Goal: Book appointment/travel/reservation

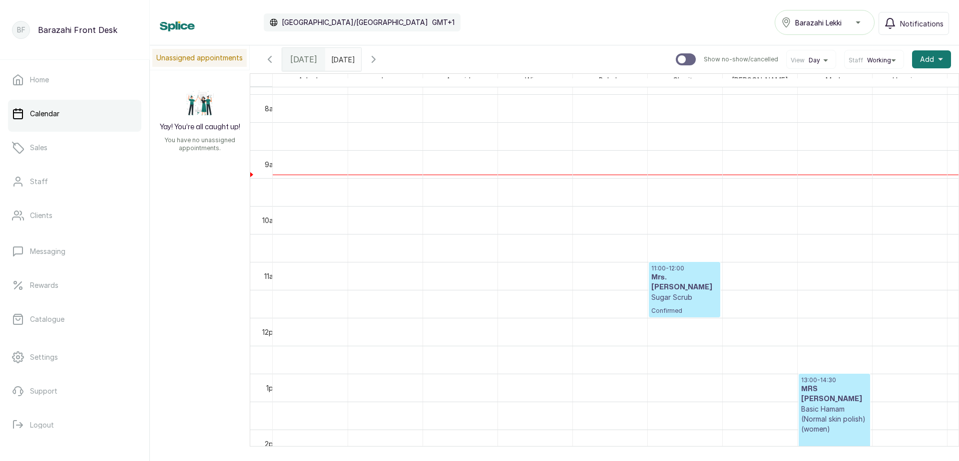
scroll to position [436, 0]
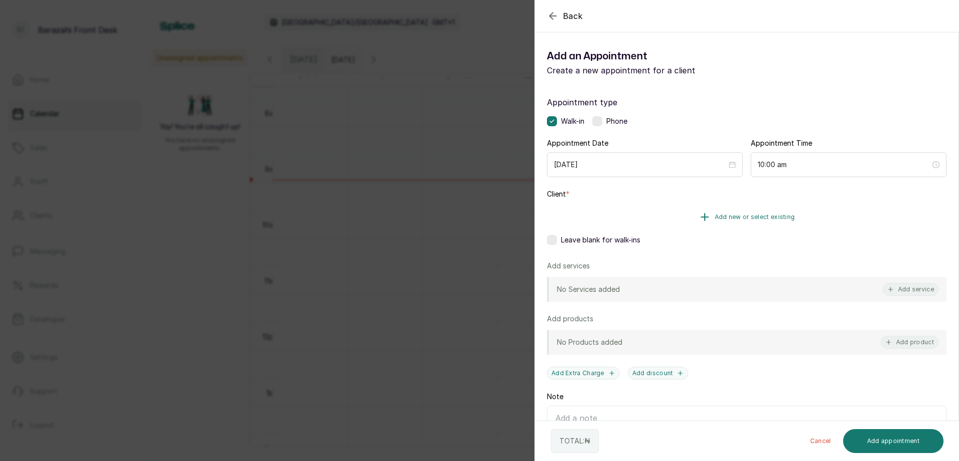
click at [752, 217] on span "Add new or select existing" at bounding box center [755, 217] width 80 height 8
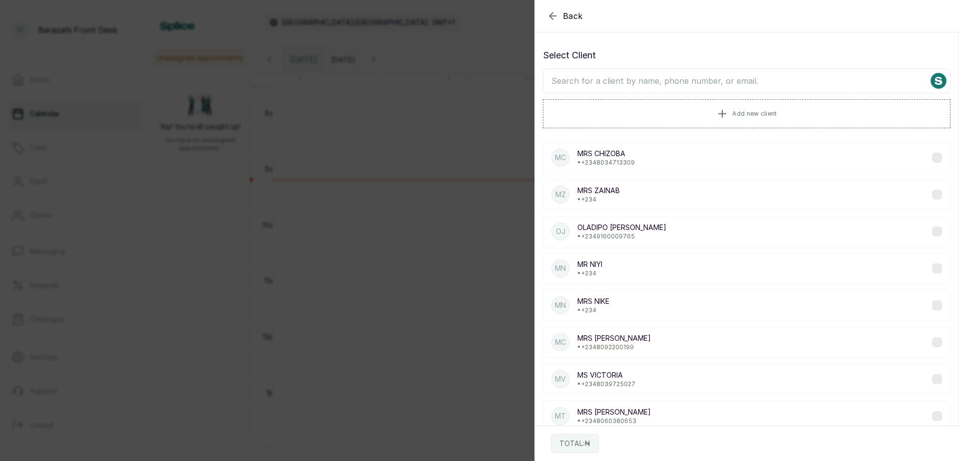
click at [642, 81] on input "text" at bounding box center [746, 80] width 407 height 25
type input "oliv"
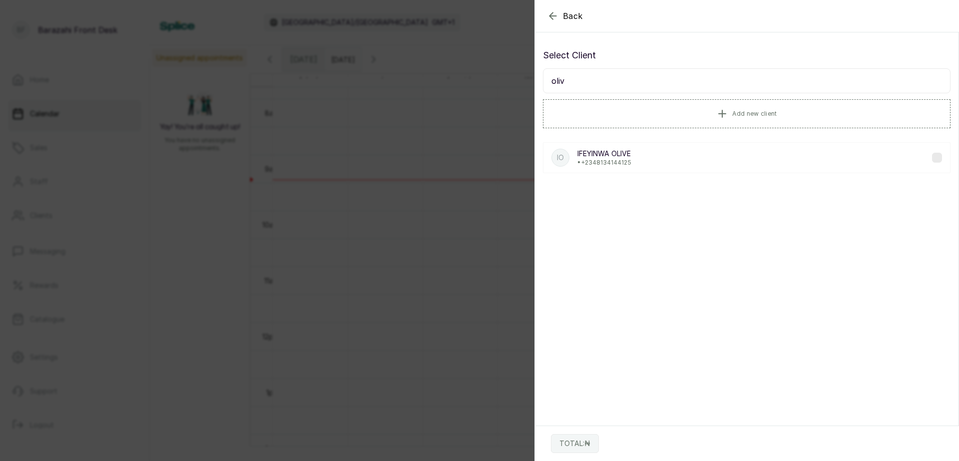
click at [625, 157] on p "[PERSON_NAME]" at bounding box center [604, 154] width 54 height 10
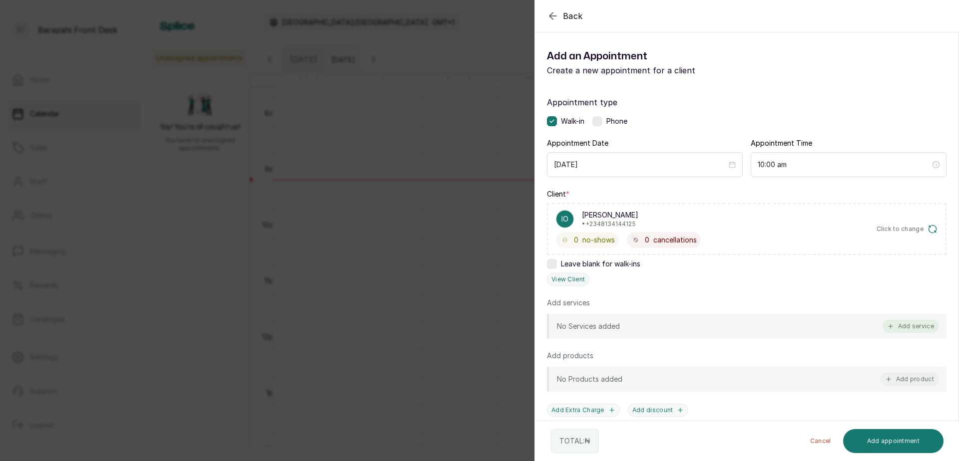
click at [901, 326] on button "Add service" at bounding box center [910, 326] width 56 height 13
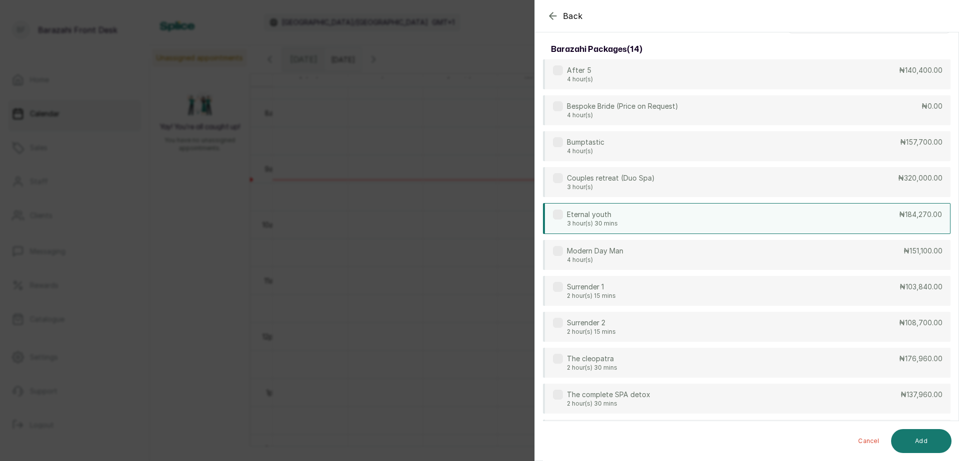
scroll to position [0, 0]
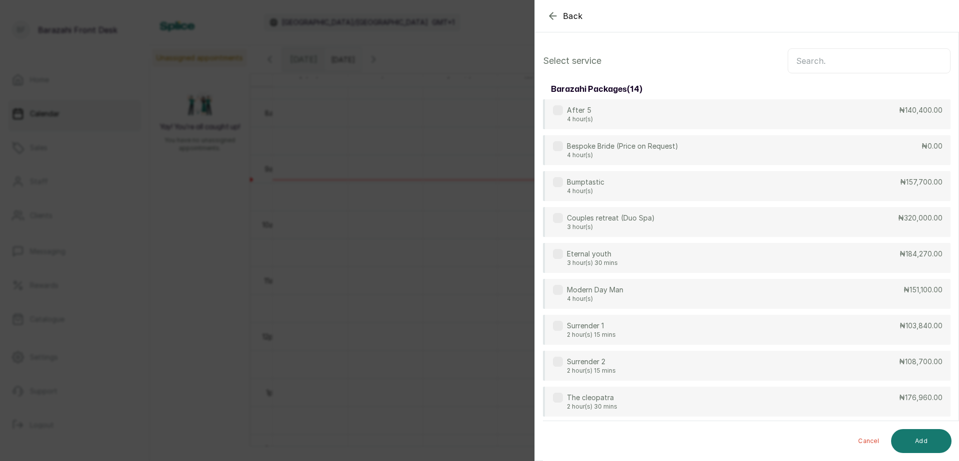
click at [806, 66] on input "text" at bounding box center [868, 60] width 163 height 25
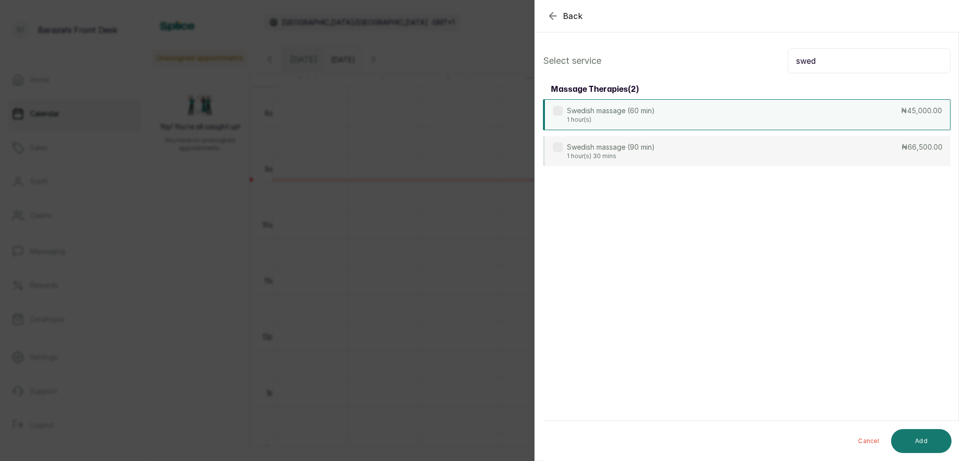
type input "swed"
click at [690, 119] on div "Swedish massage (60 min) 1 hour(s) ₦45,000.00" at bounding box center [746, 114] width 407 height 31
click at [910, 447] on button "Add" at bounding box center [921, 441] width 60 height 24
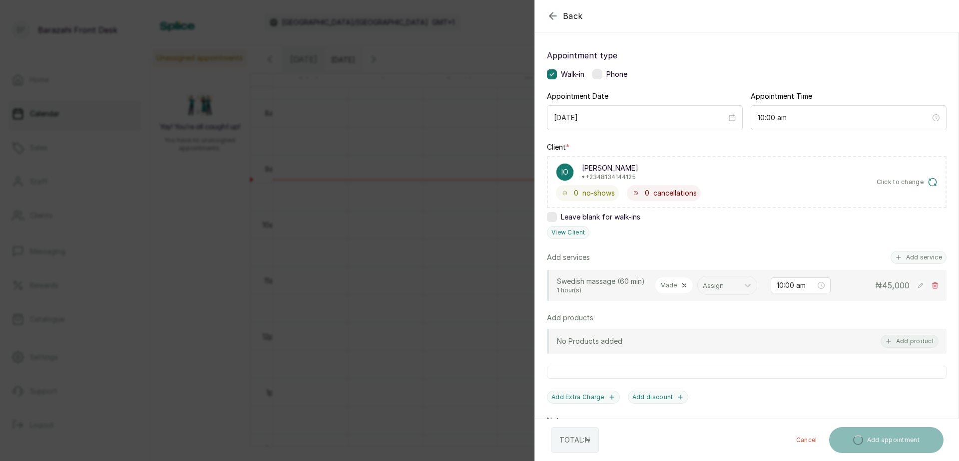
scroll to position [100, 0]
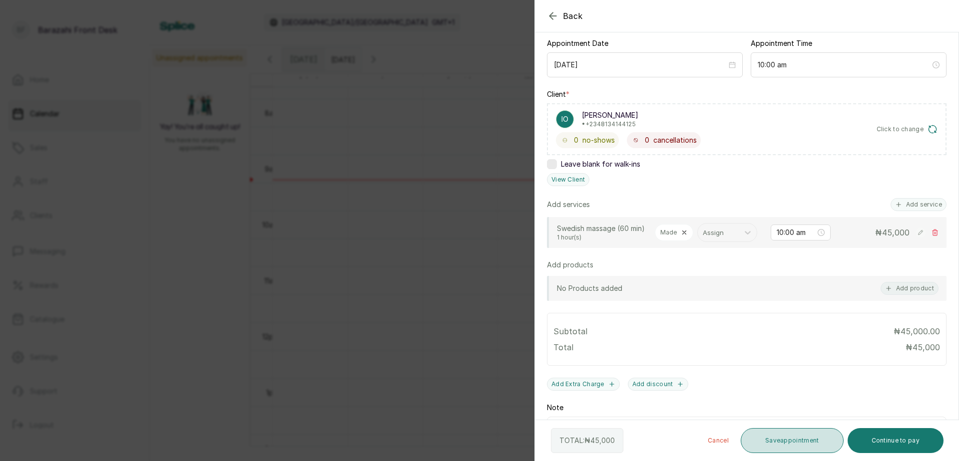
click at [805, 435] on button "Save appointment" at bounding box center [792, 440] width 103 height 25
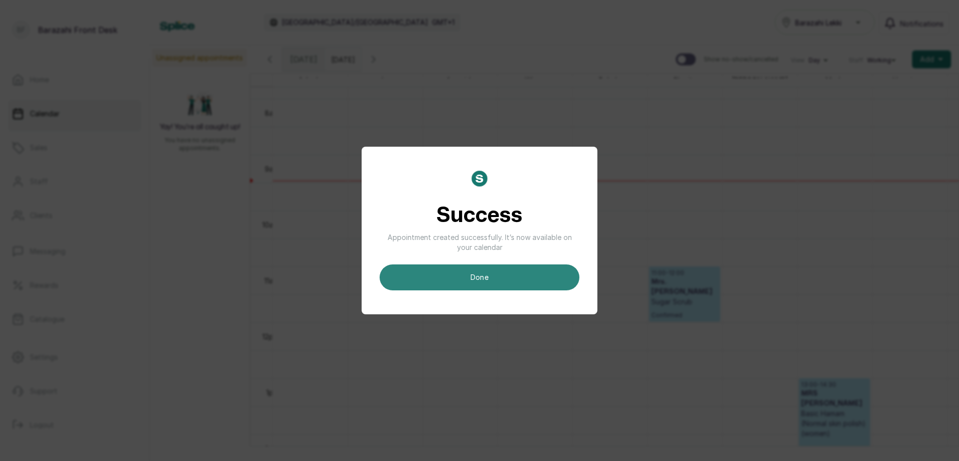
click at [486, 267] on button "done" at bounding box center [479, 278] width 200 height 26
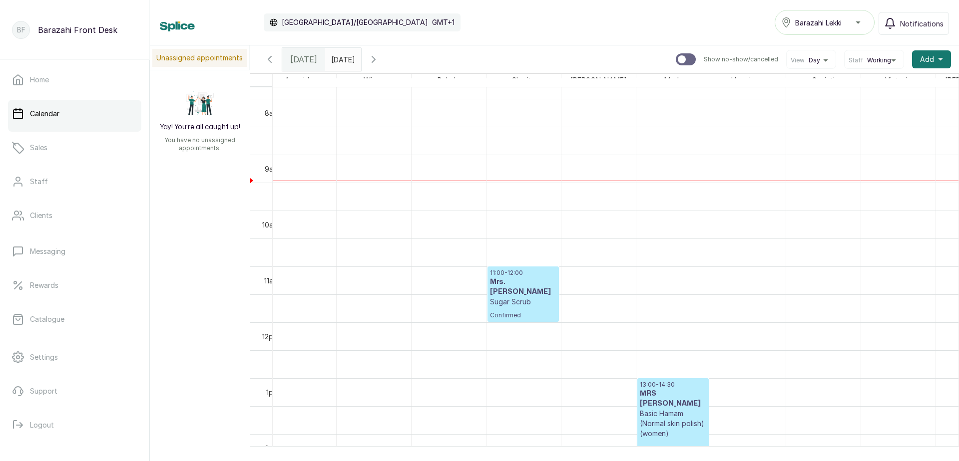
scroll to position [0, 0]
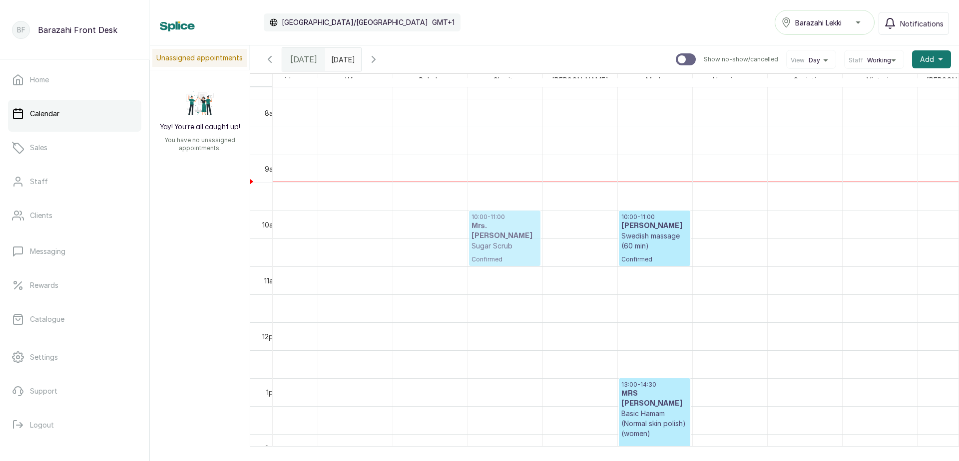
drag, startPoint x: 505, startPoint y: 296, endPoint x: 507, endPoint y: 223, distance: 72.9
click at [507, 225] on div "11:00 - 12:00 Mrs. [PERSON_NAME] Confirmed 10:00 - 11:00 Mrs. [PERSON_NAME] Scr…" at bounding box center [505, 322] width 74 height 1342
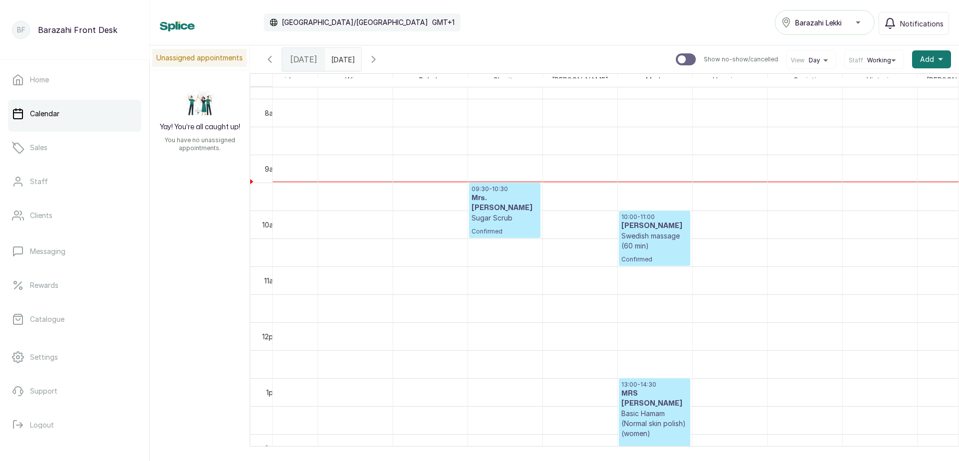
click at [503, 221] on div "09:30 - 10:30 Mrs. [PERSON_NAME] Scrub Confirmed" at bounding box center [504, 210] width 66 height 50
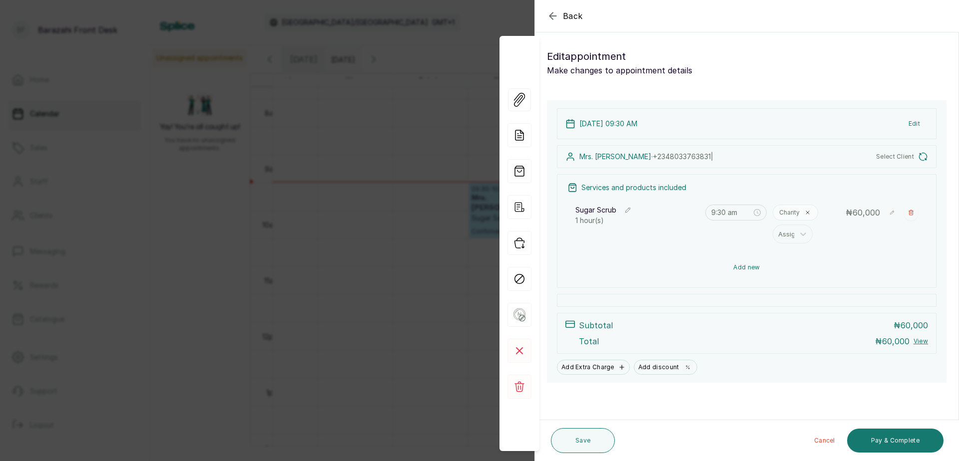
click at [746, 267] on button "Add new" at bounding box center [746, 268] width 359 height 24
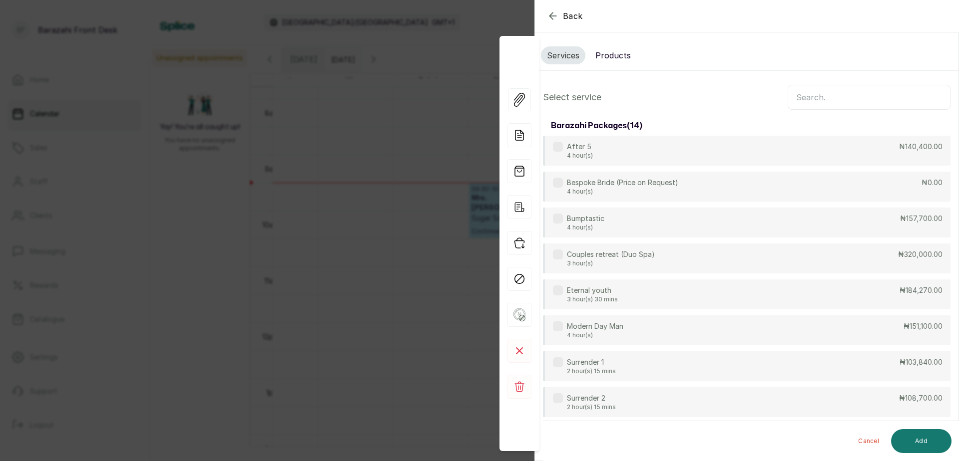
click at [836, 106] on input "text" at bounding box center [868, 97] width 163 height 25
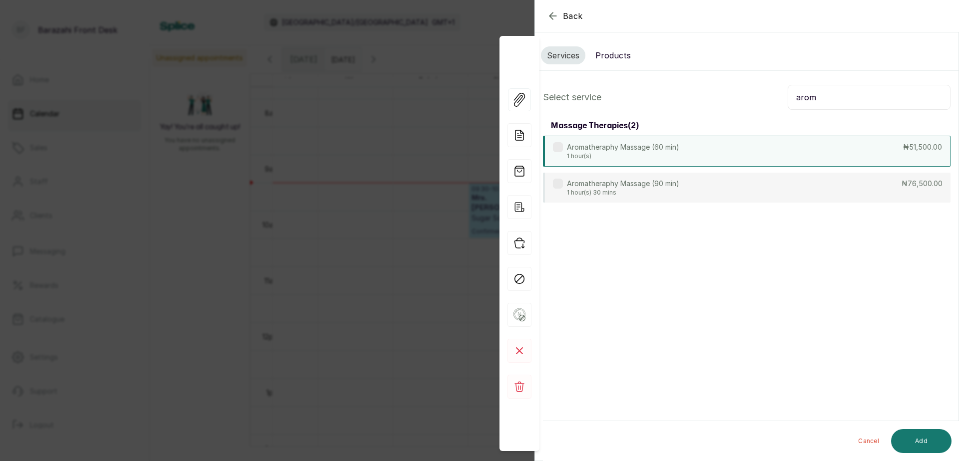
type input "arom"
click at [824, 157] on div "Aromatheraphy Massage (60 min) 1 hour(s) ₦51,500.00" at bounding box center [746, 151] width 407 height 31
click at [911, 438] on button "Add" at bounding box center [921, 441] width 60 height 24
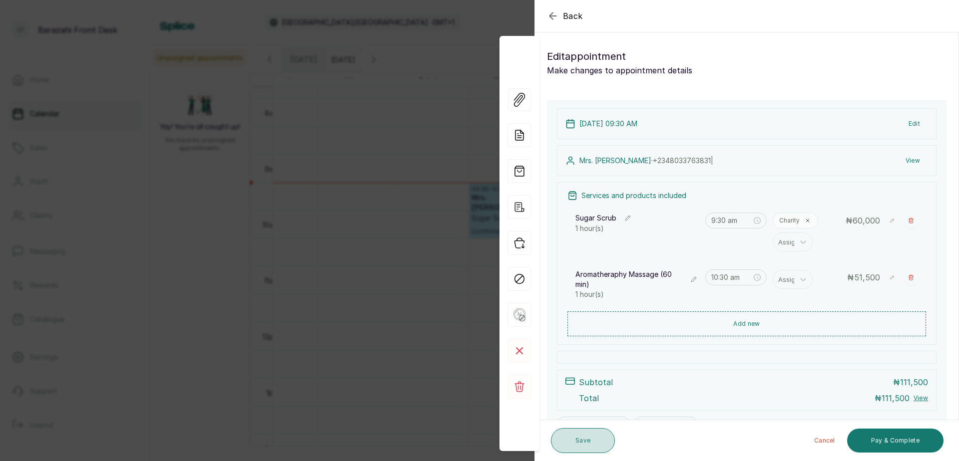
click at [589, 444] on button "Save" at bounding box center [583, 440] width 64 height 25
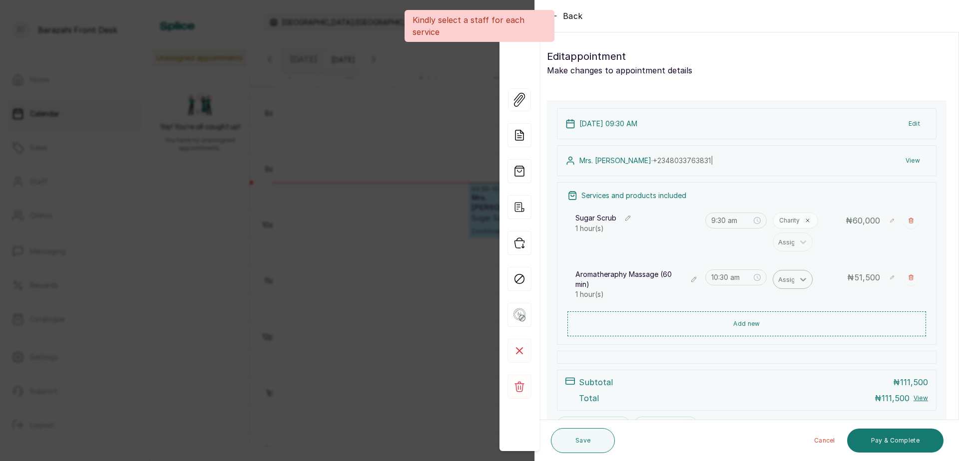
click at [798, 282] on icon at bounding box center [803, 280] width 10 height 10
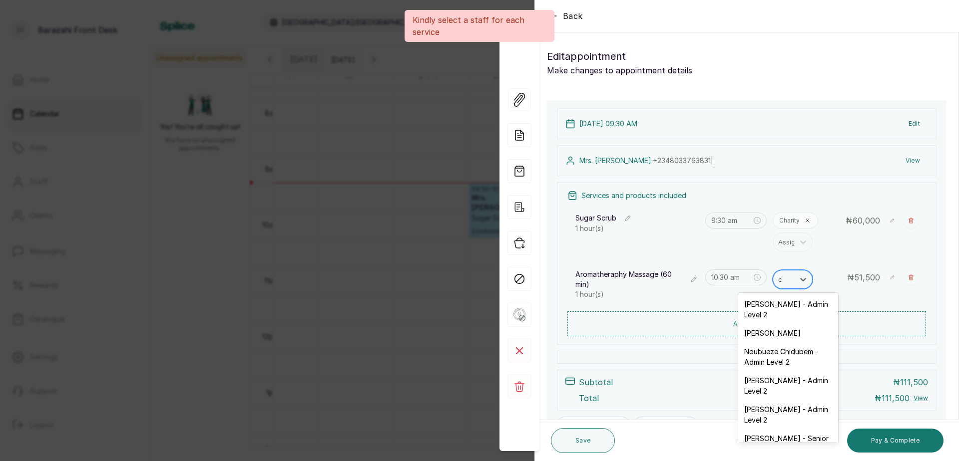
type input "ch"
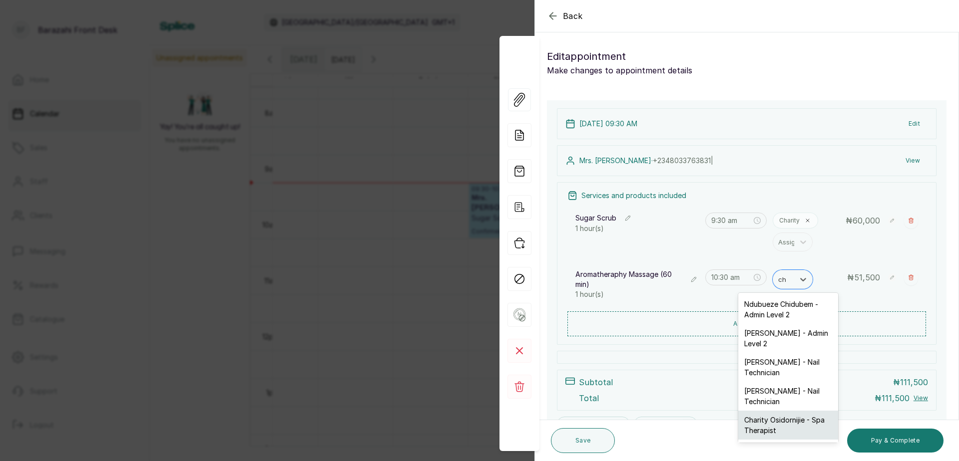
click at [784, 428] on div "Charity Osidornijie - Spa Therapist" at bounding box center [788, 425] width 100 height 29
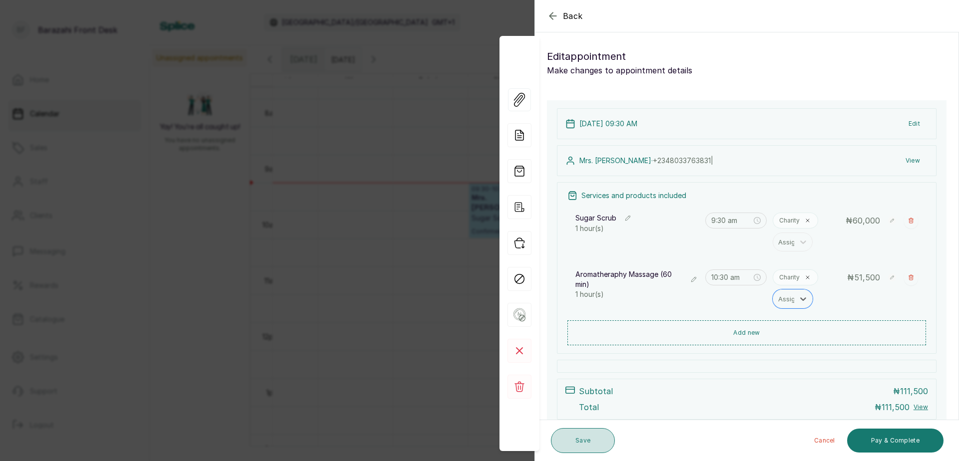
click at [597, 445] on button "Save" at bounding box center [583, 440] width 64 height 25
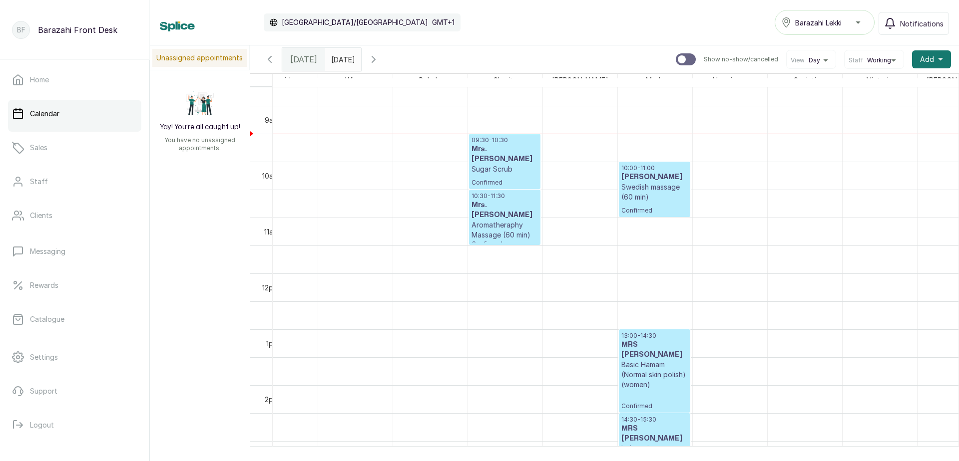
scroll to position [486, 180]
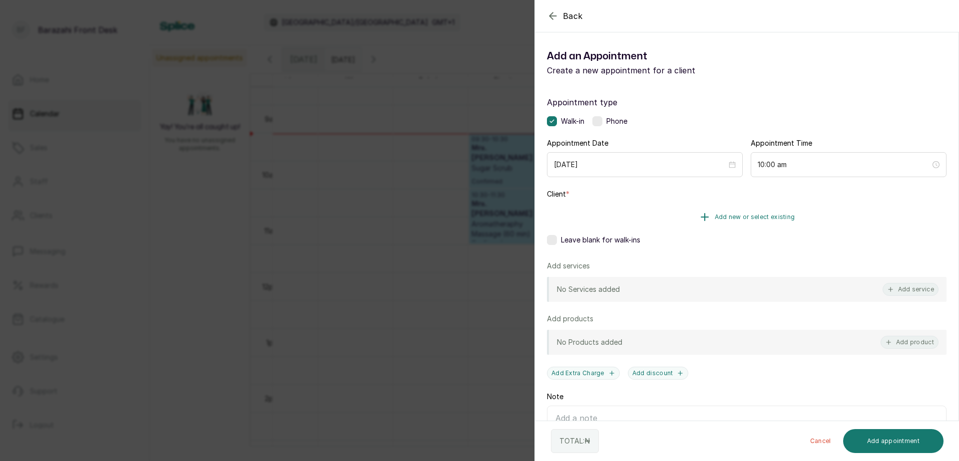
click at [754, 219] on span "Add new or select existing" at bounding box center [755, 217] width 80 height 8
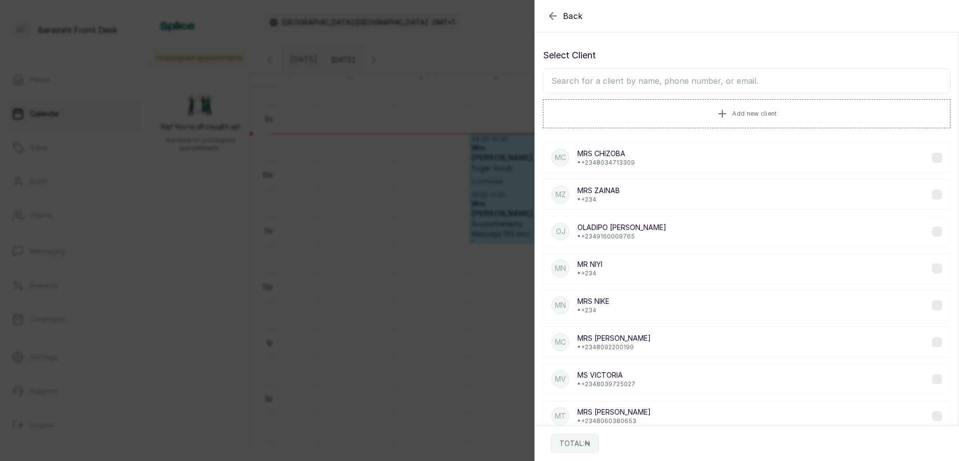
click at [641, 80] on input "text" at bounding box center [746, 80] width 407 height 25
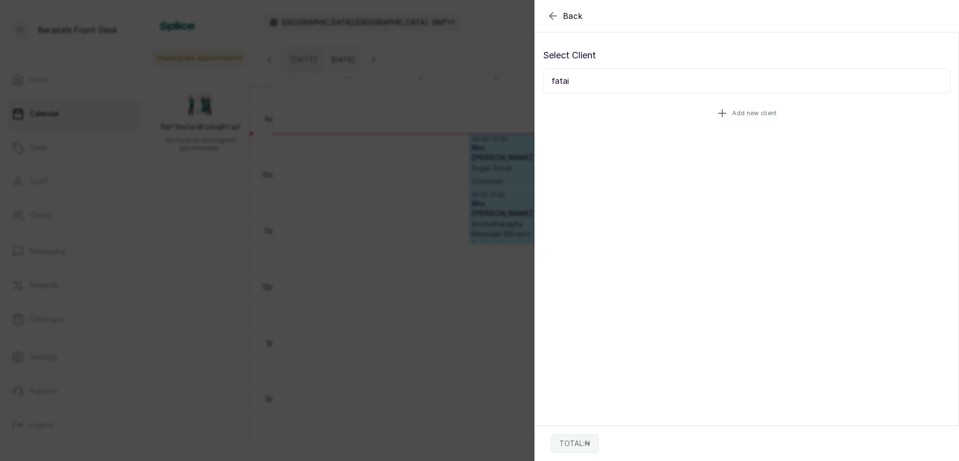
type input "fatai"
click at [745, 114] on span "Add new client" at bounding box center [754, 113] width 44 height 8
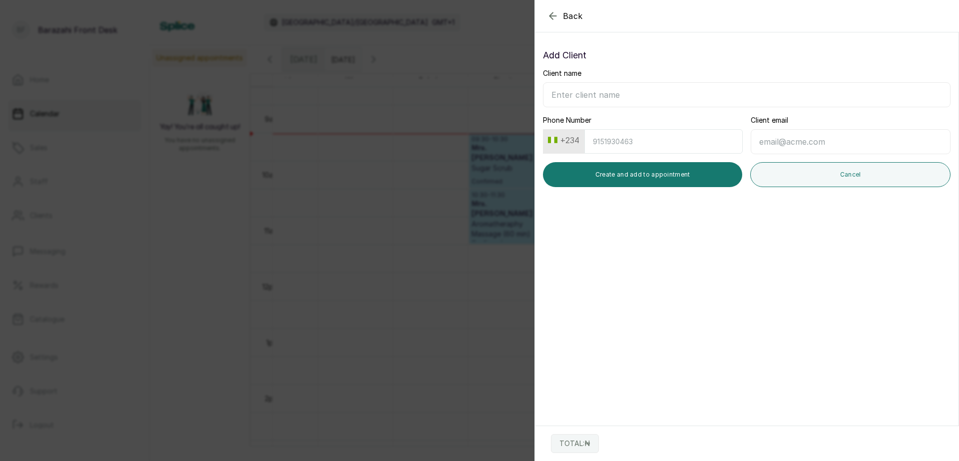
click at [632, 92] on input "Client name" at bounding box center [746, 94] width 407 height 25
type input "[PERSON_NAME]"
click at [621, 146] on input "Phone Number" at bounding box center [663, 141] width 158 height 24
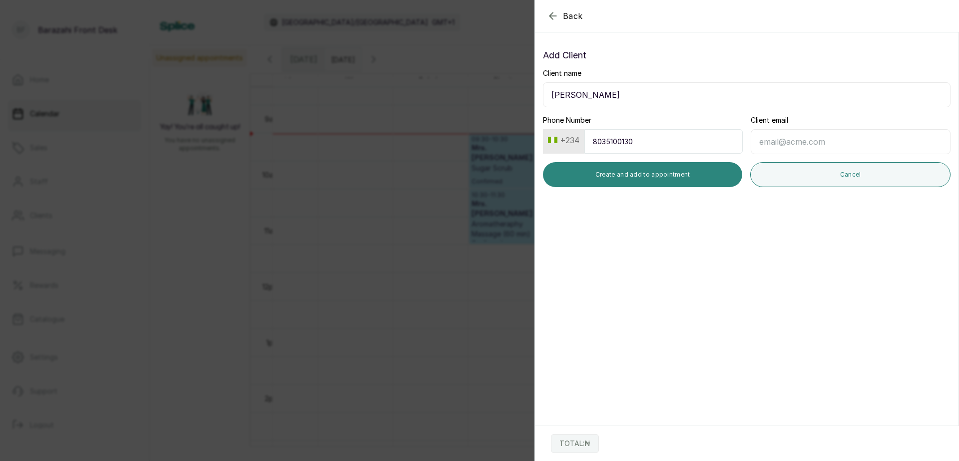
type input "8035100130"
click at [625, 177] on button "Create and add to appointment" at bounding box center [642, 174] width 199 height 25
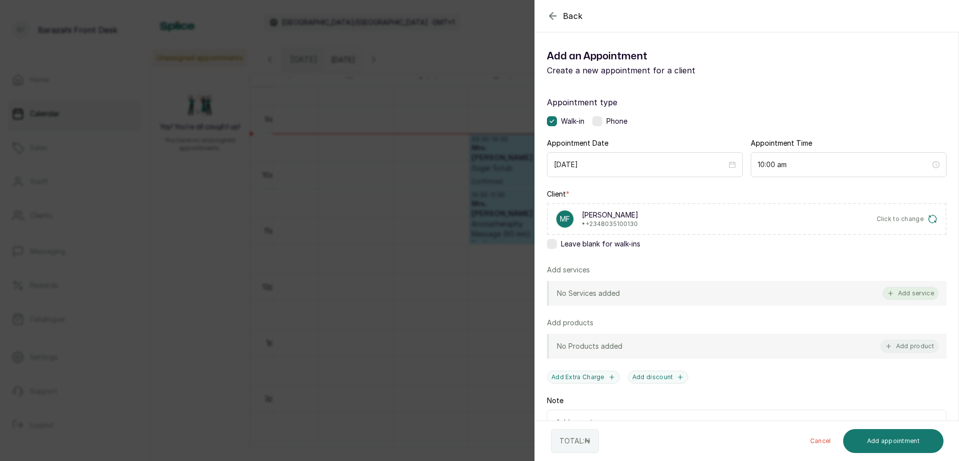
click at [908, 294] on button "Add service" at bounding box center [910, 293] width 56 height 13
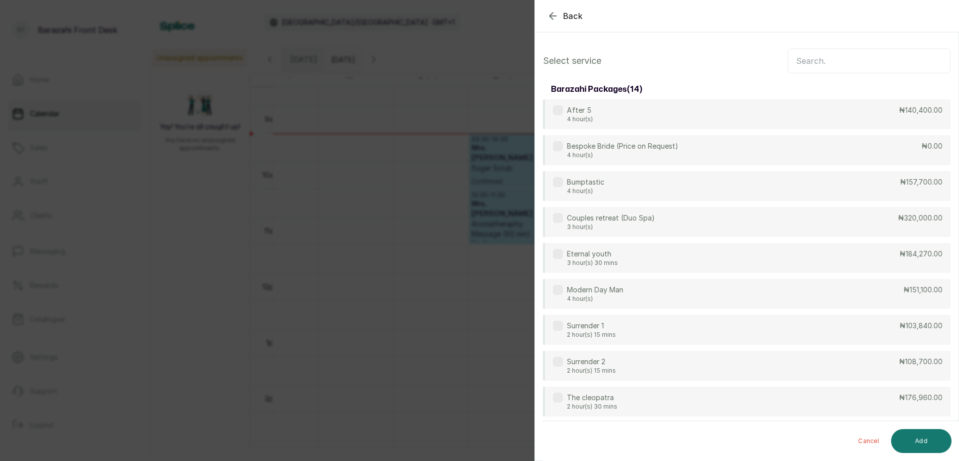
click at [846, 62] on input "text" at bounding box center [868, 60] width 163 height 25
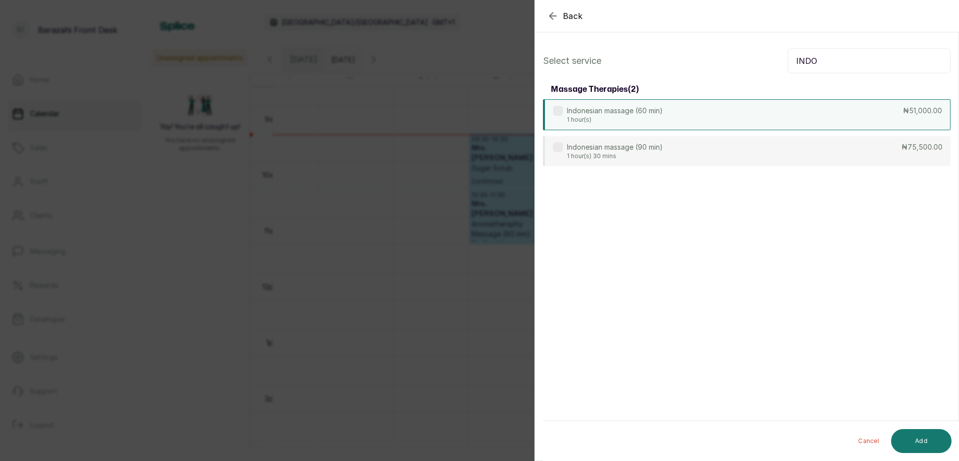
type input "INDO"
click at [782, 110] on div "Indonesian massage (60 min) 1 hour(s) ₦51,000.00" at bounding box center [746, 114] width 407 height 31
click at [925, 447] on button "Add" at bounding box center [921, 441] width 60 height 24
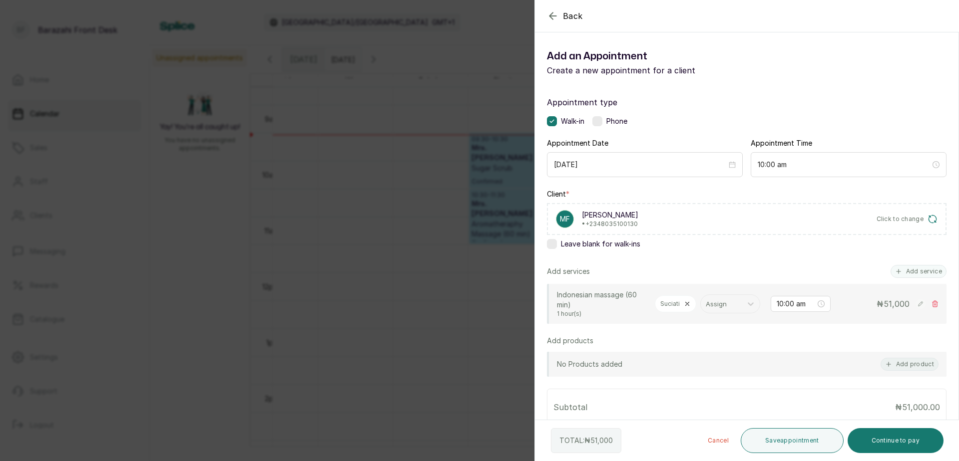
click at [802, 441] on button "Save appointment" at bounding box center [792, 440] width 103 height 25
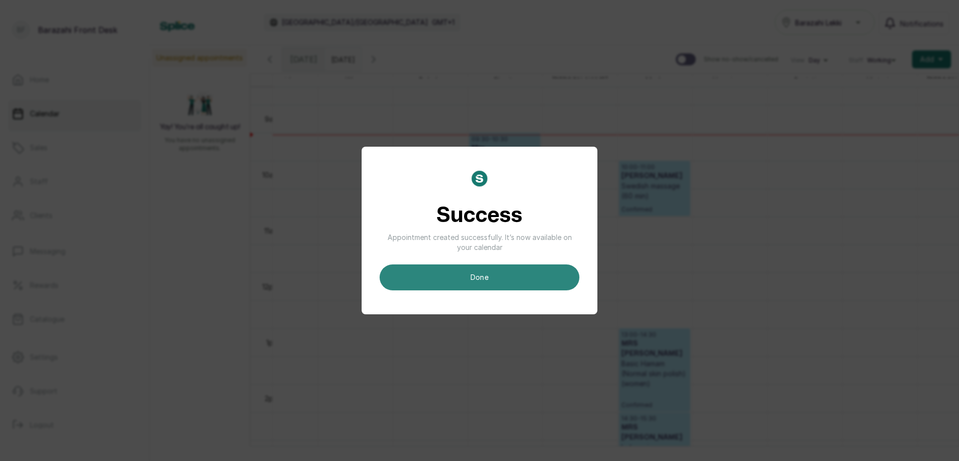
click at [501, 272] on button "done" at bounding box center [479, 278] width 200 height 26
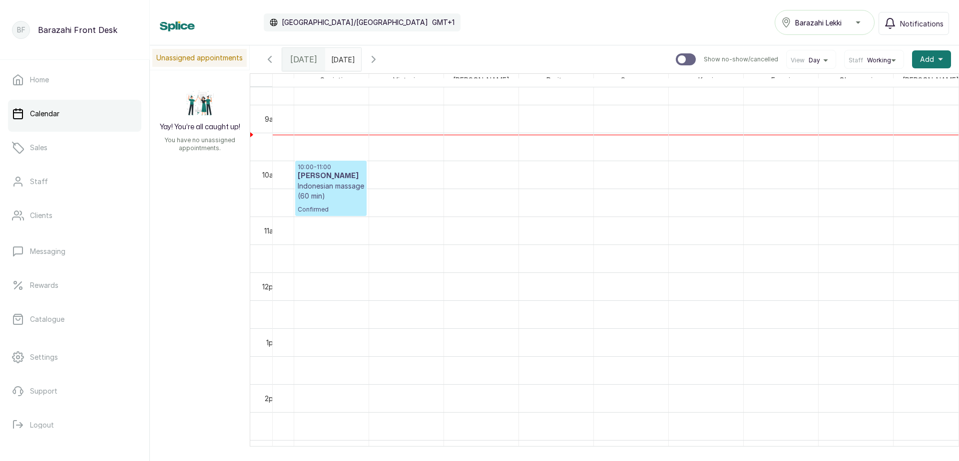
scroll to position [0, 688]
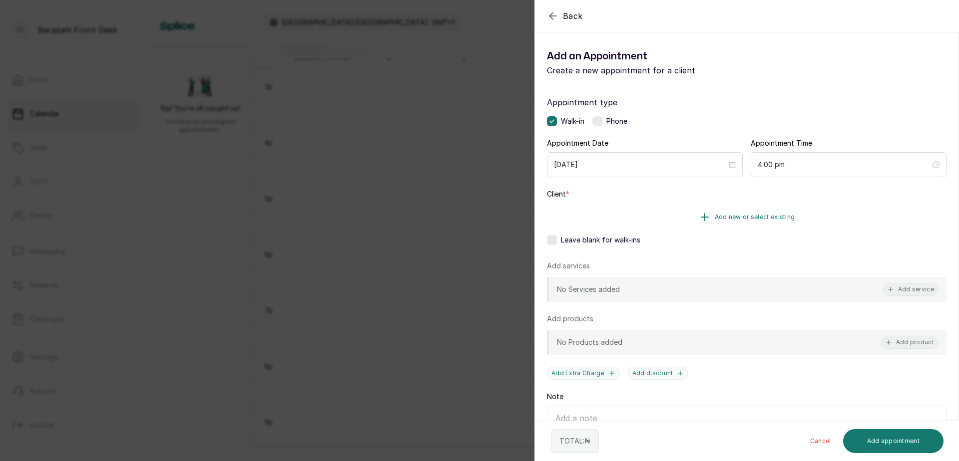
click at [755, 215] on span "Add new or select existing" at bounding box center [755, 217] width 80 height 8
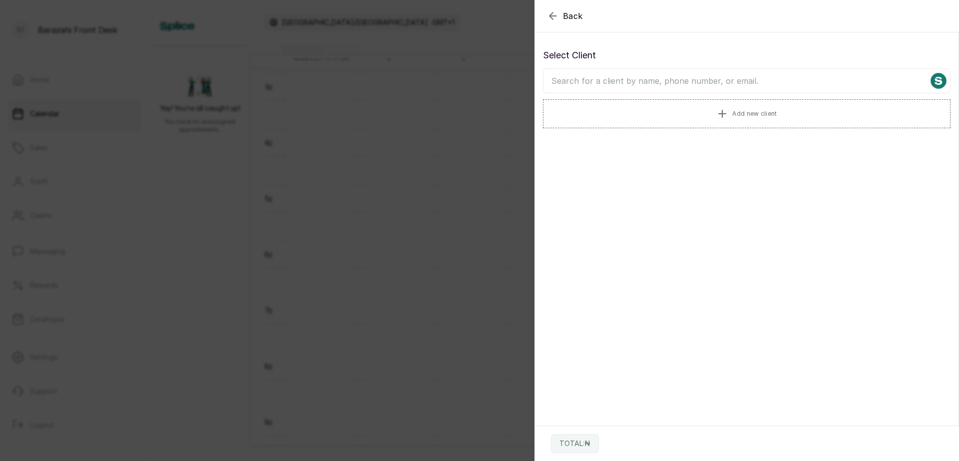
click at [636, 80] on input "text" at bounding box center [746, 80] width 407 height 25
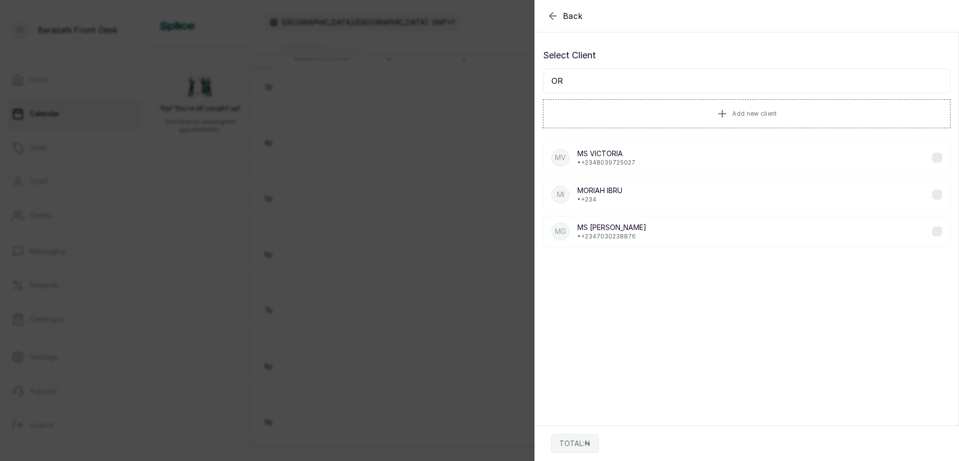
type input "O"
type input "[PERSON_NAME]"
click at [744, 113] on span "Add new client" at bounding box center [754, 113] width 44 height 8
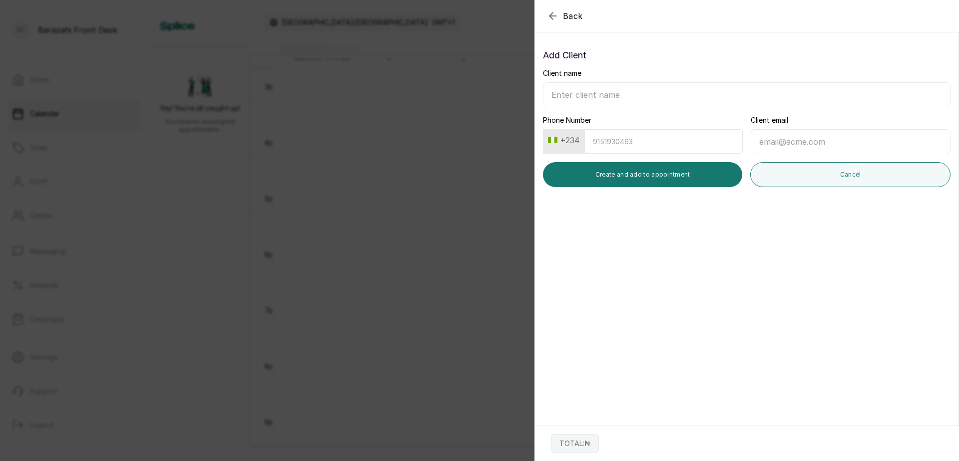
click at [644, 93] on input "Client name" at bounding box center [746, 94] width 407 height 25
type input "[PERSON_NAME]"
click at [646, 143] on input "Phone Number" at bounding box center [663, 141] width 158 height 24
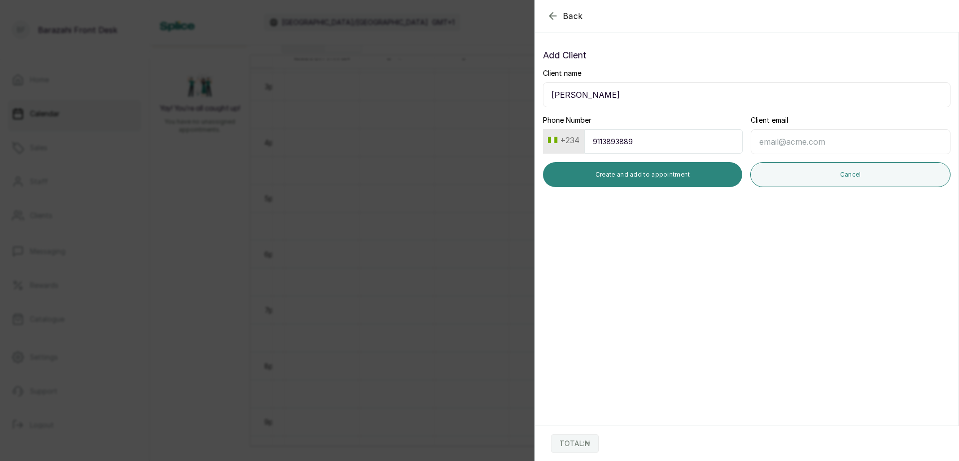
type input "9113893889"
click at [630, 178] on button "Create and add to appointment" at bounding box center [642, 174] width 199 height 25
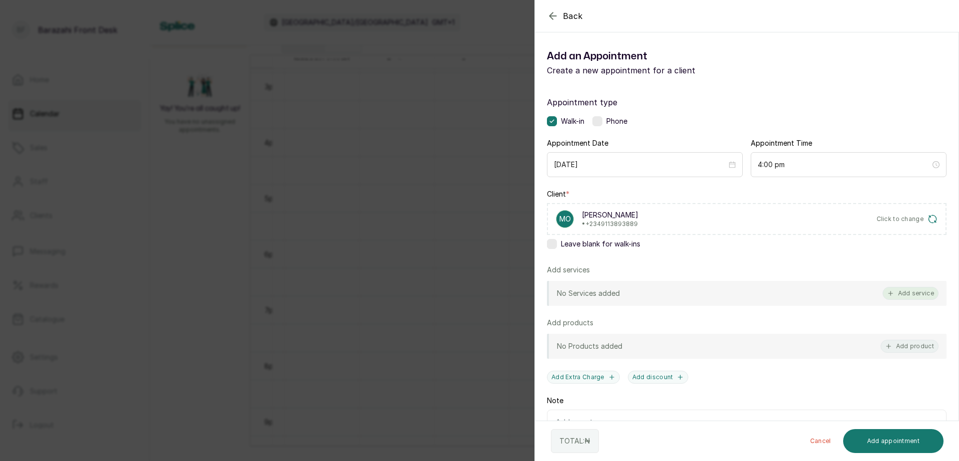
click at [905, 293] on button "Add service" at bounding box center [910, 293] width 56 height 13
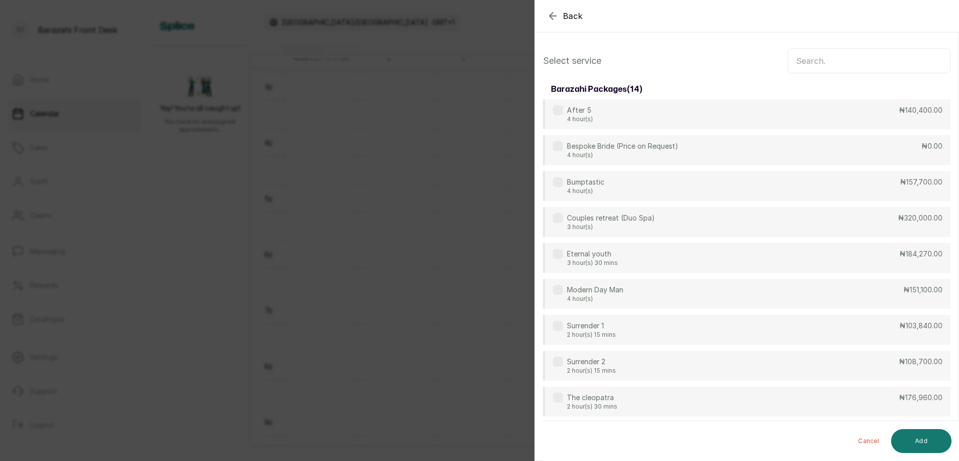
click at [829, 57] on input "text" at bounding box center [868, 60] width 163 height 25
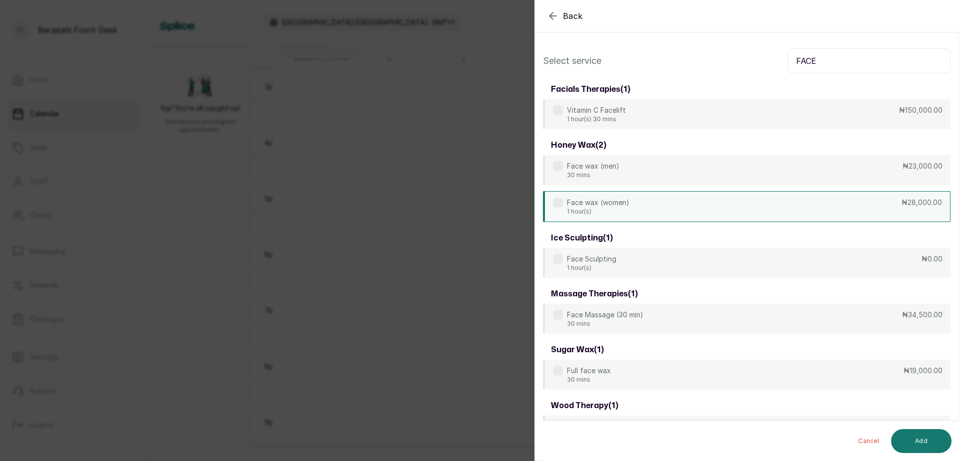
type input "FACE"
click at [829, 208] on div "Face wax (women) 1 hour(s) ₦28,000.00" at bounding box center [746, 206] width 407 height 31
click at [921, 441] on button "Add" at bounding box center [921, 441] width 60 height 24
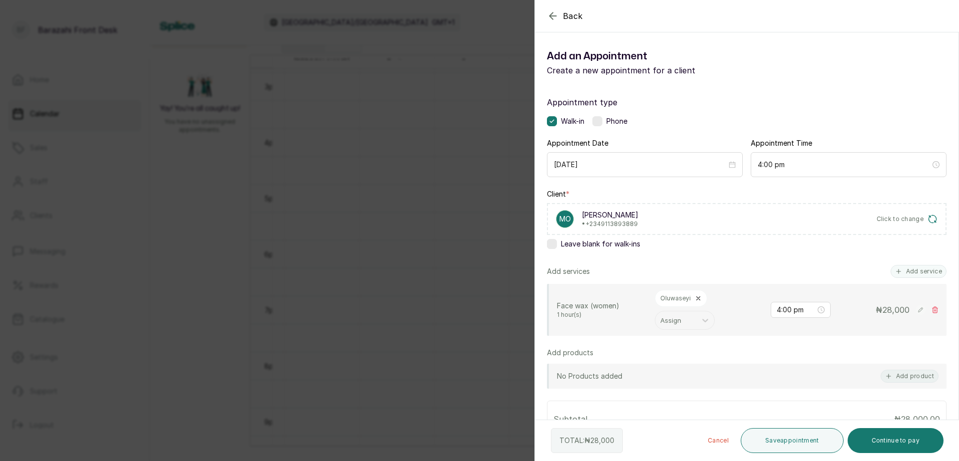
click at [793, 439] on button "Save appointment" at bounding box center [792, 440] width 103 height 25
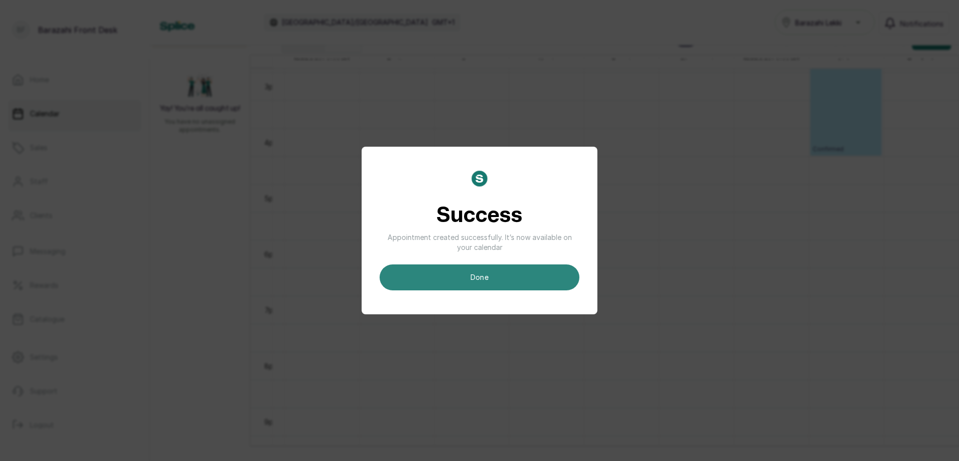
click at [556, 280] on button "done" at bounding box center [479, 278] width 200 height 26
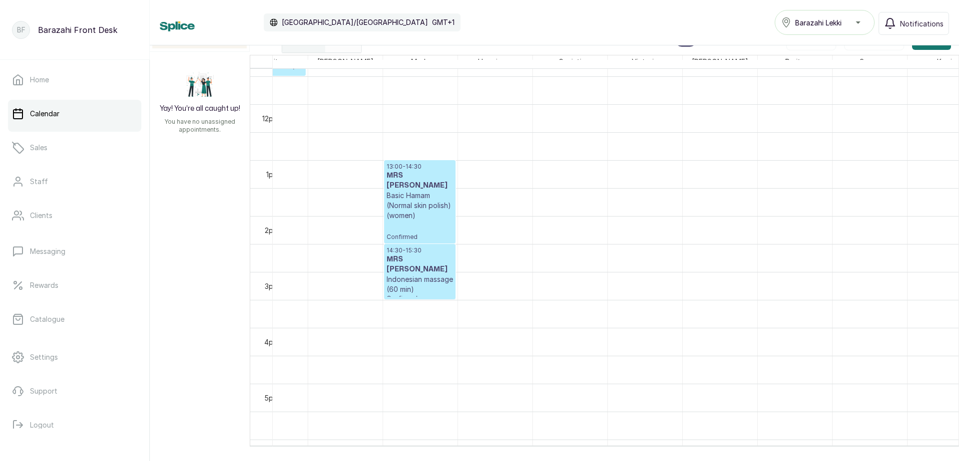
scroll to position [0, 340]
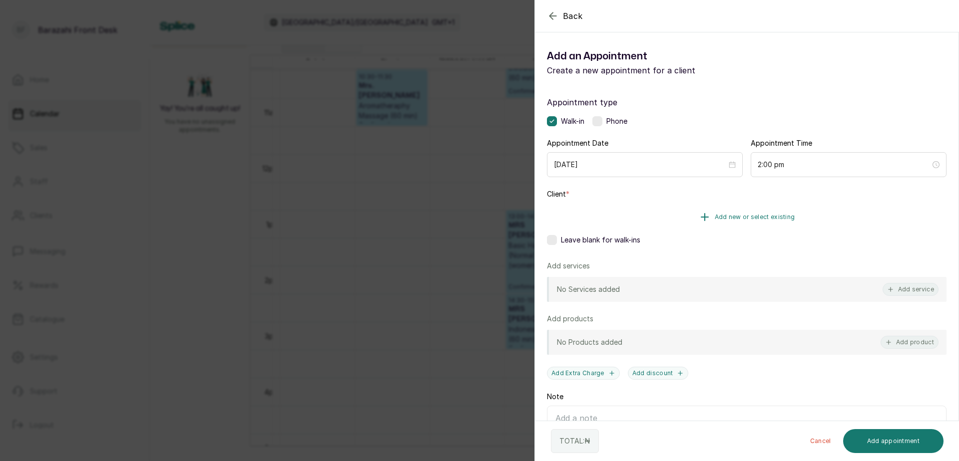
click at [759, 218] on span "Add new or select existing" at bounding box center [755, 217] width 80 height 8
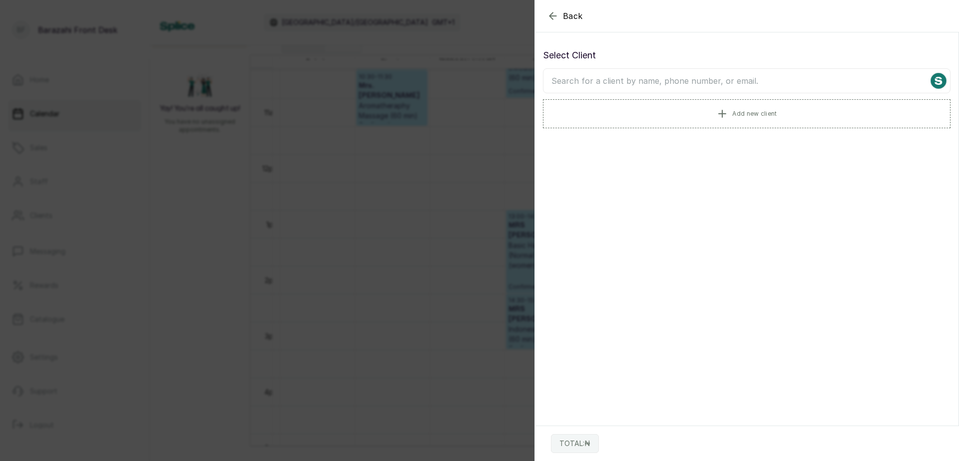
click at [656, 77] on input "text" at bounding box center [746, 80] width 407 height 25
type input "[PERSON_NAME]"
click at [739, 110] on span "Add new client" at bounding box center [754, 113] width 44 height 8
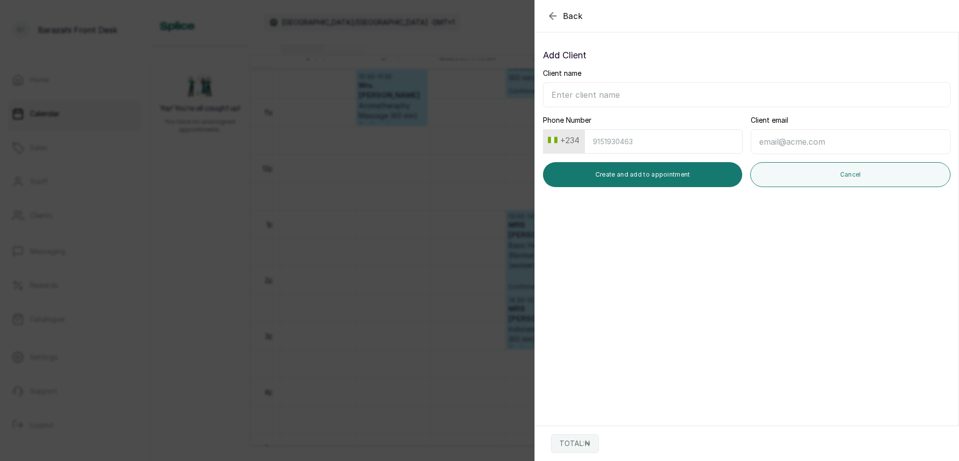
click at [630, 98] on input "Client name" at bounding box center [746, 94] width 407 height 25
type input "MS [PERSON_NAME]"
click at [600, 136] on input "Phone Number" at bounding box center [663, 141] width 158 height 24
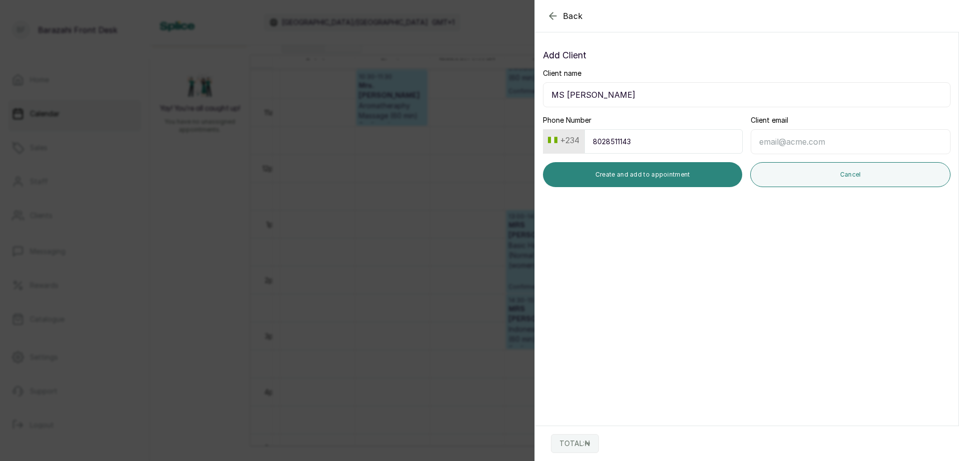
type input "8028511143"
click at [602, 174] on button "Create and add to appointment" at bounding box center [642, 174] width 199 height 25
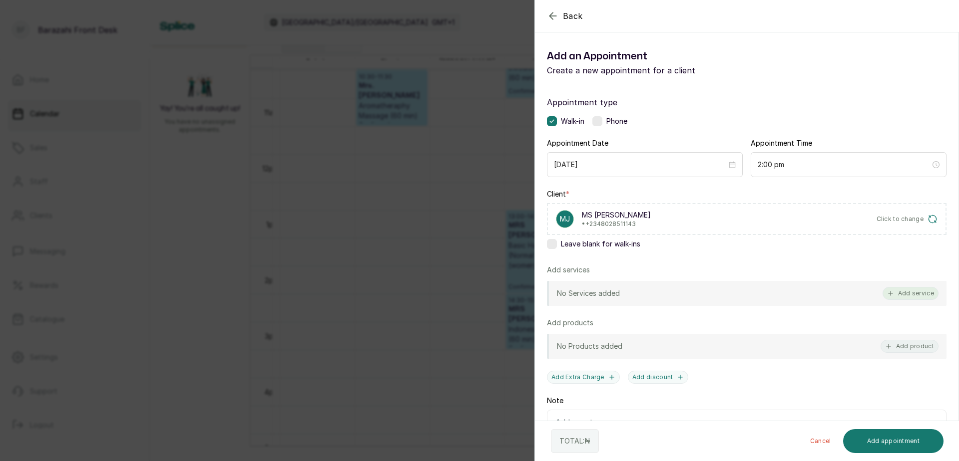
click at [918, 295] on button "Add service" at bounding box center [910, 293] width 56 height 13
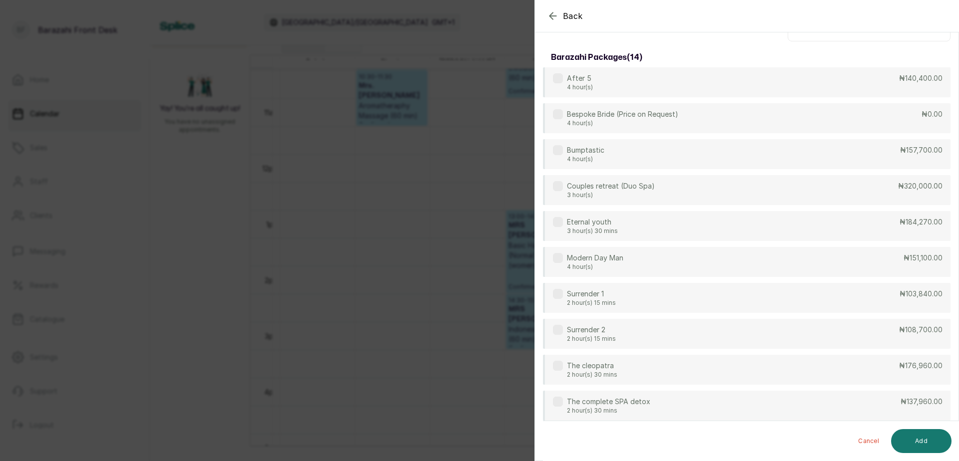
scroll to position [0, 0]
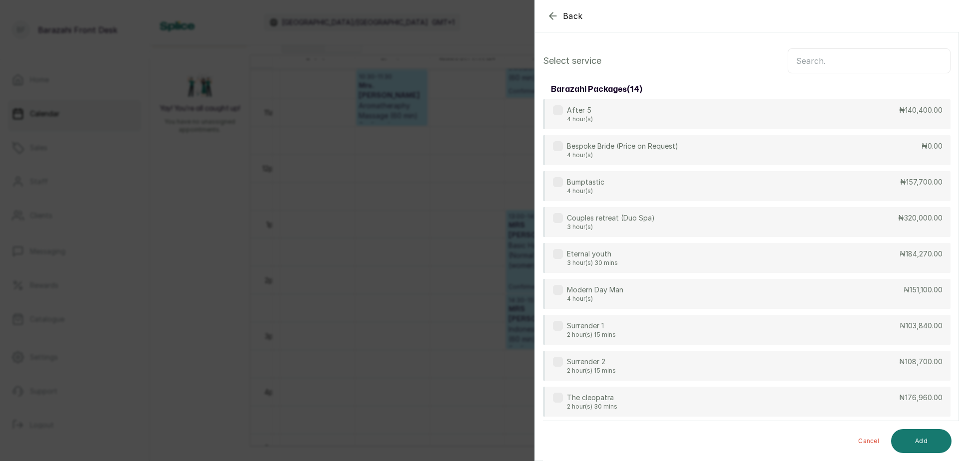
click at [830, 64] on input "text" at bounding box center [868, 60] width 163 height 25
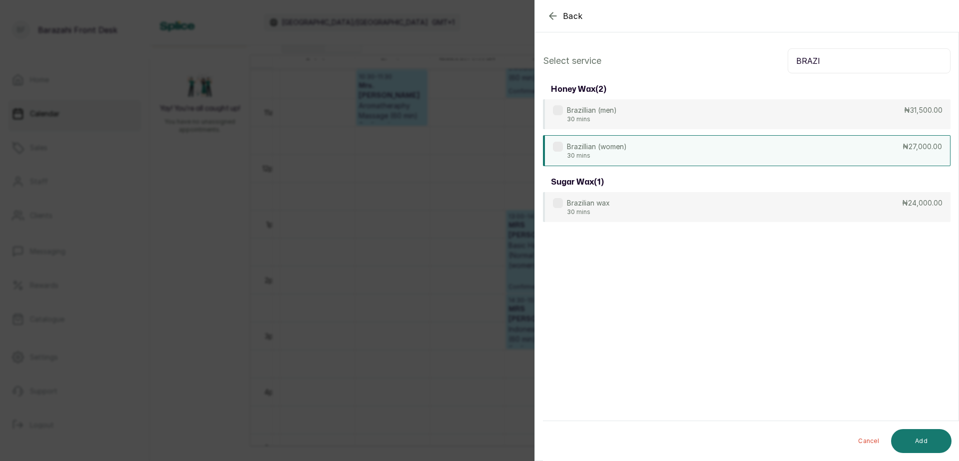
type input "BRAZI"
click at [679, 158] on div "Brazillian (women) 30 mins ₦27,000.00" at bounding box center [746, 150] width 407 height 31
click at [906, 439] on button "Add" at bounding box center [921, 441] width 60 height 24
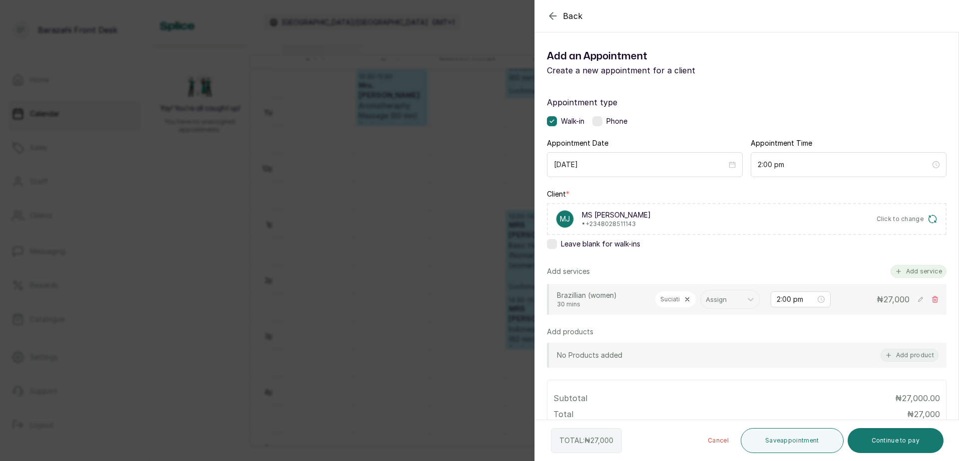
click at [919, 273] on button "Add service" at bounding box center [918, 271] width 56 height 13
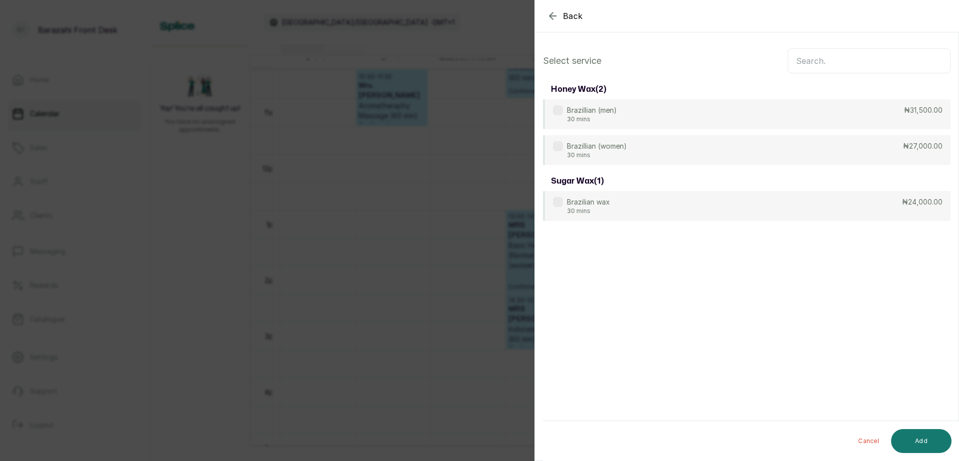
click at [832, 63] on input "text" at bounding box center [868, 60] width 163 height 25
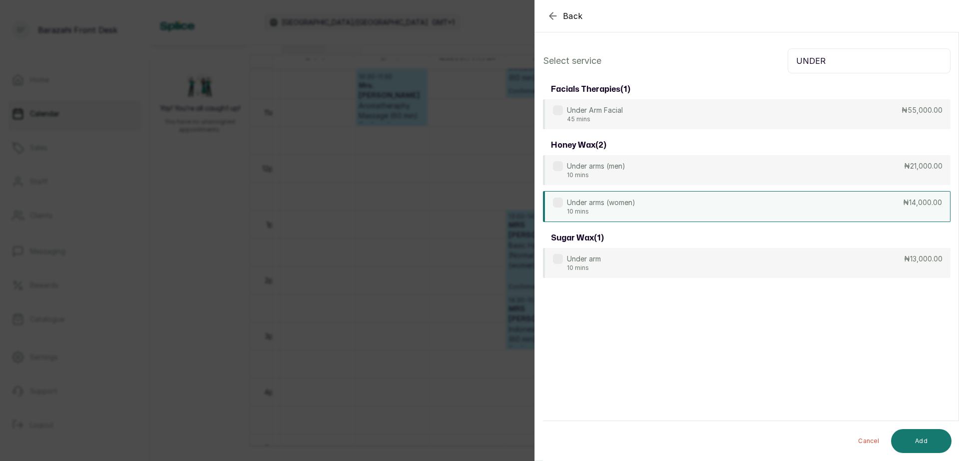
type input "UNDER"
click at [785, 210] on div "Under arms (women) 10 mins ₦14,000.00" at bounding box center [746, 206] width 407 height 31
click at [916, 442] on button "Add" at bounding box center [921, 441] width 60 height 24
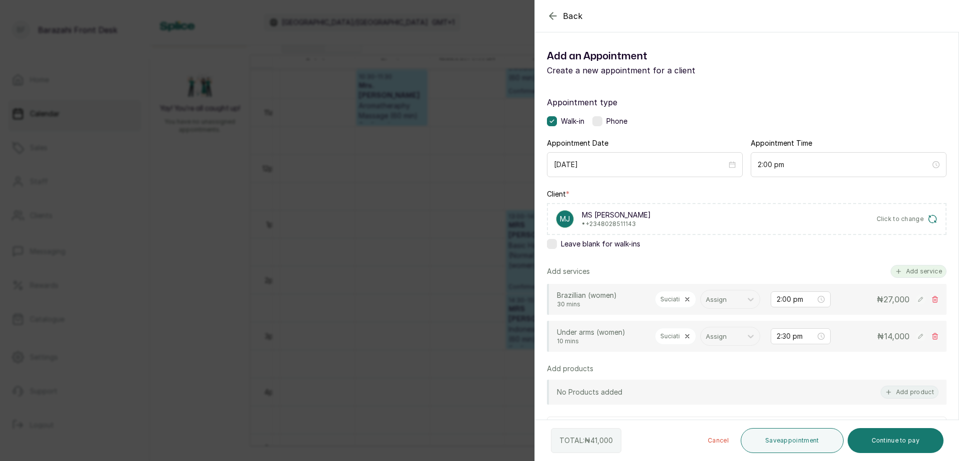
click at [901, 270] on button "Add service" at bounding box center [918, 271] width 56 height 13
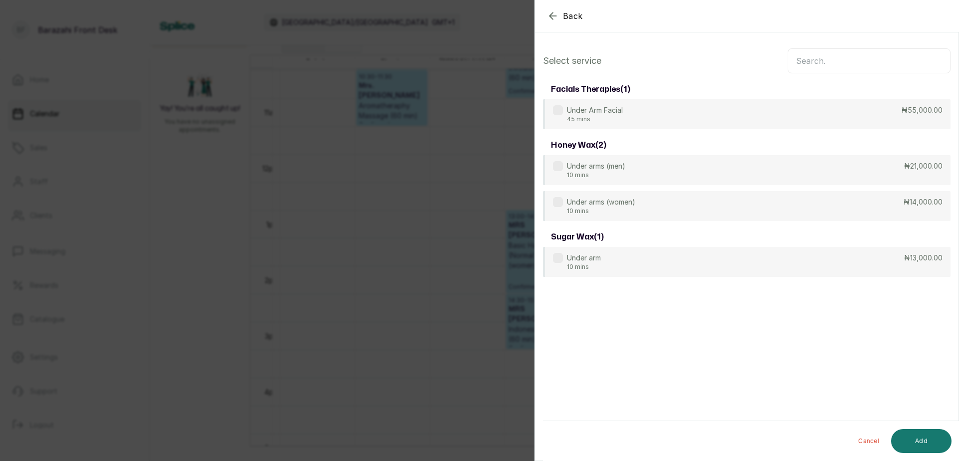
click at [813, 63] on input "text" at bounding box center [868, 60] width 163 height 25
type input "HALF LEG"
click at [788, 212] on div "Half leg (Women) 30 mins ₦22,500.00" at bounding box center [746, 206] width 407 height 31
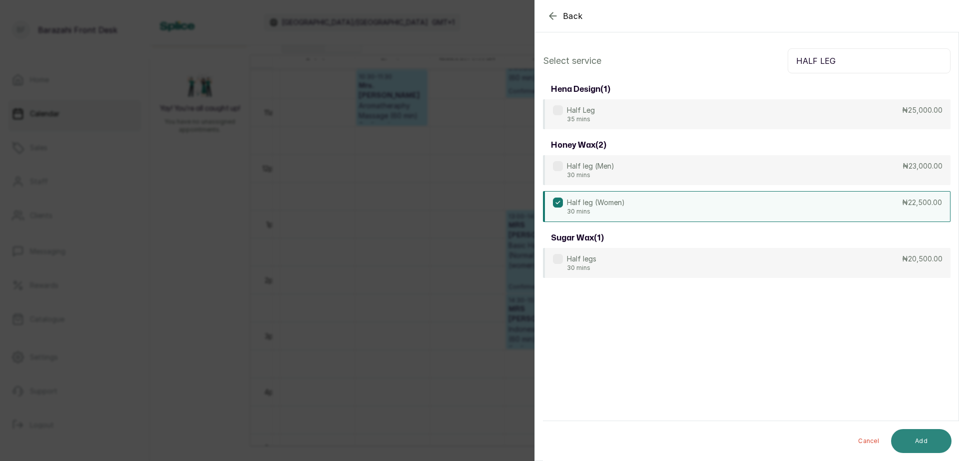
click at [911, 445] on button "Add" at bounding box center [921, 441] width 60 height 24
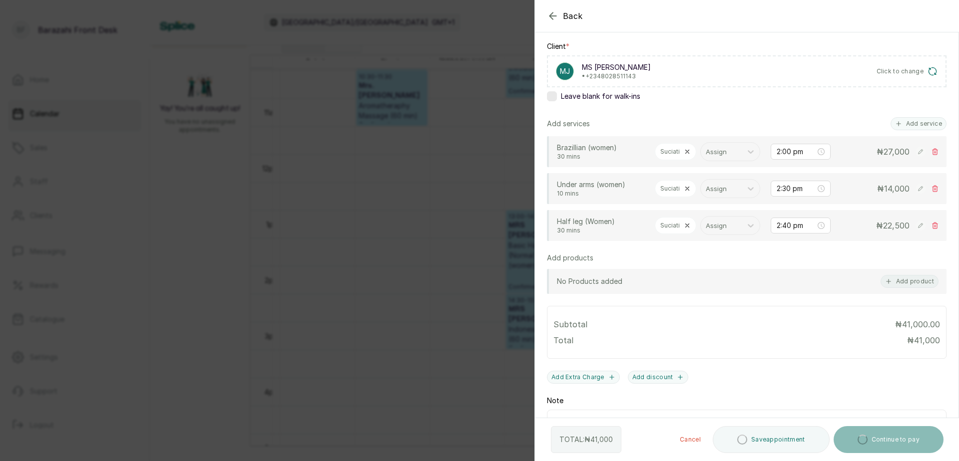
scroll to position [150, 0]
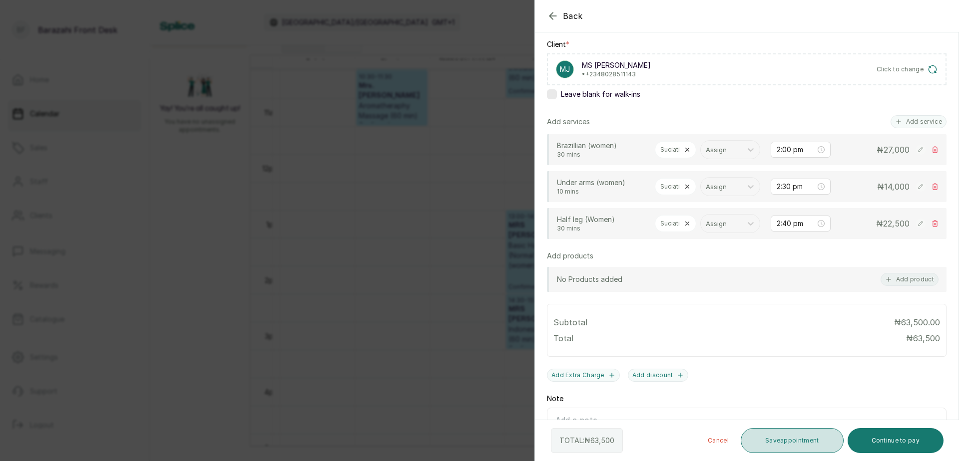
click at [766, 442] on button "Save appointment" at bounding box center [792, 440] width 103 height 25
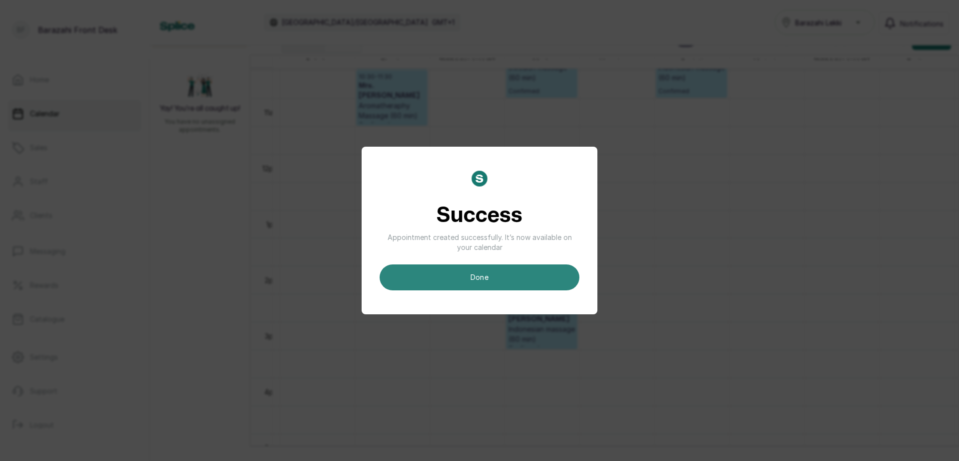
click at [492, 279] on button "done" at bounding box center [479, 278] width 200 height 26
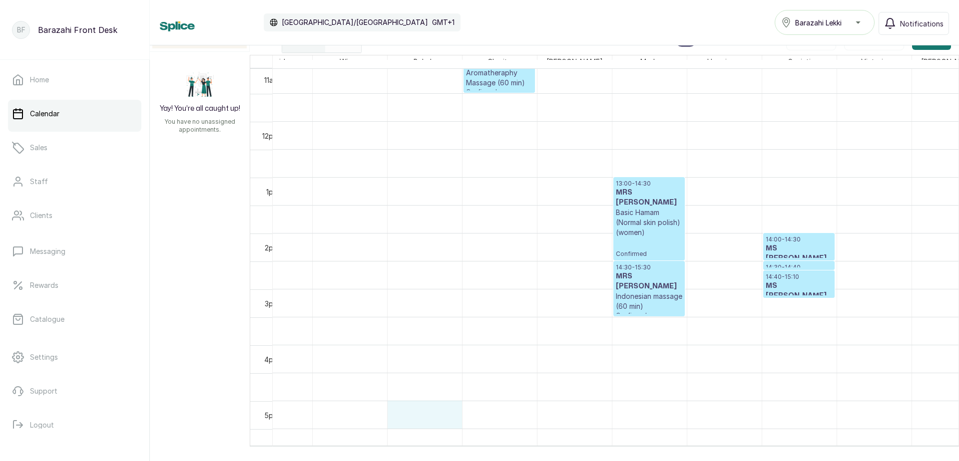
scroll to position [635, 185]
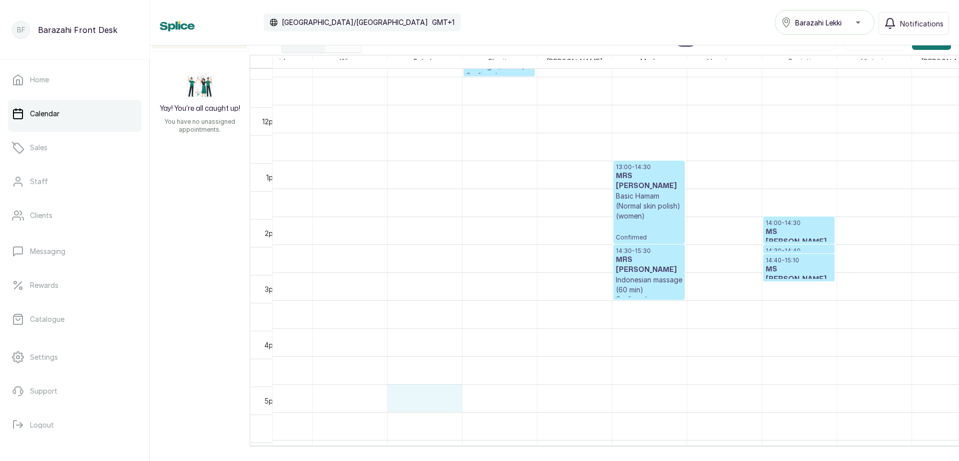
drag, startPoint x: 389, startPoint y: 436, endPoint x: 414, endPoint y: 438, distance: 25.5
click at [414, 438] on table "[PERSON_NAME] [PERSON_NAME] Charity [PERSON_NAME] Made Happiness [PERSON_NAME] …" at bounding box center [604, 251] width 709 height 392
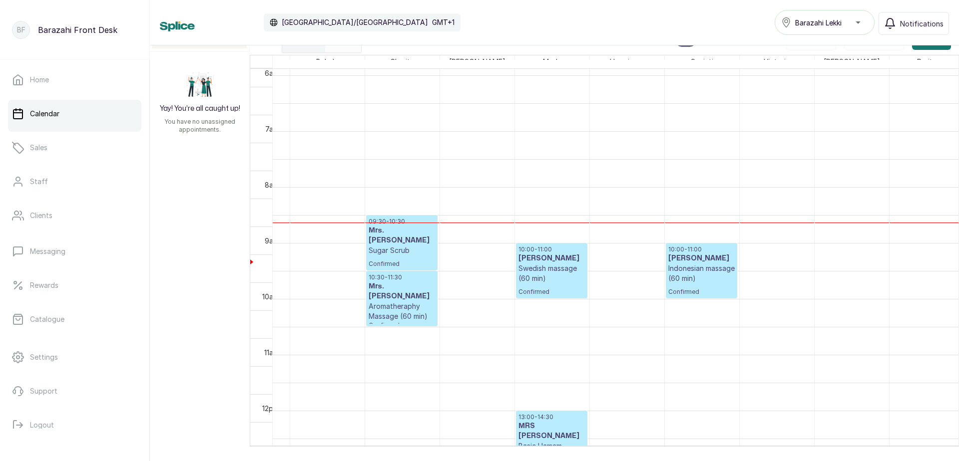
scroll to position [346, 283]
